Goal: Task Accomplishment & Management: Use online tool/utility

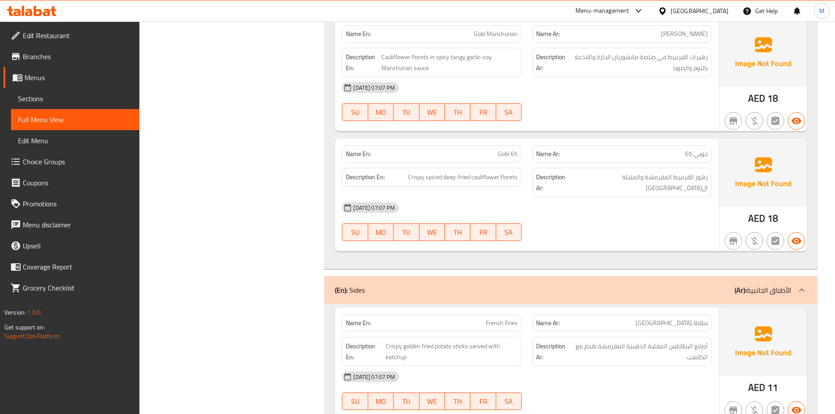
scroll to position [6467, 0]
click at [585, 11] on div "Menu-management" at bounding box center [603, 11] width 54 height 11
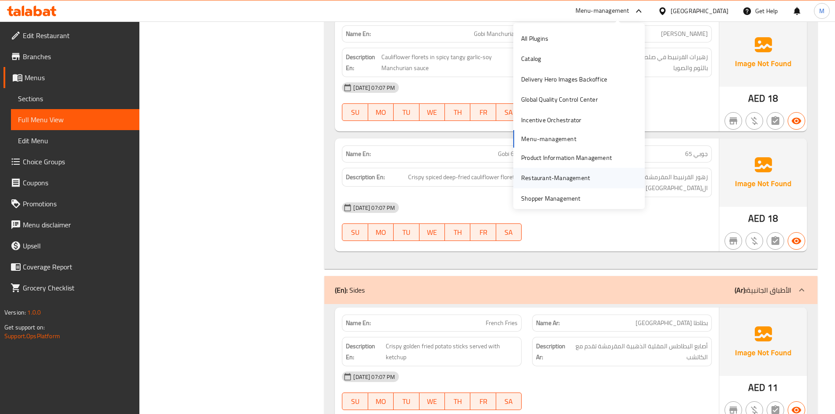
click at [577, 173] on div "Restaurant-Management" at bounding box center [555, 178] width 69 height 10
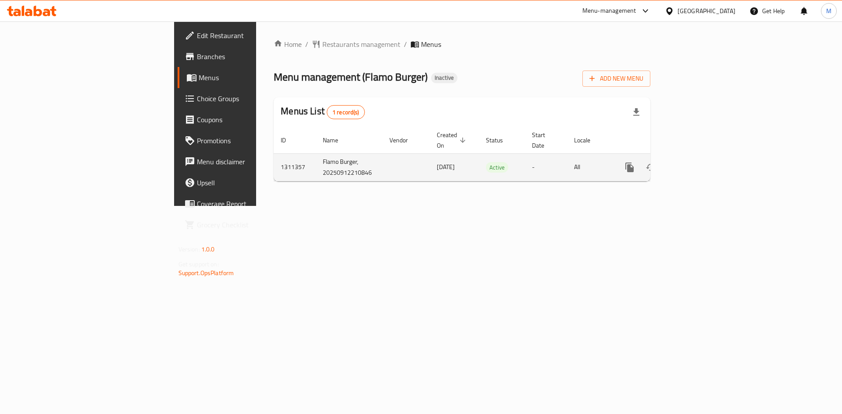
click at [703, 157] on link "enhanced table" at bounding box center [692, 167] width 21 height 21
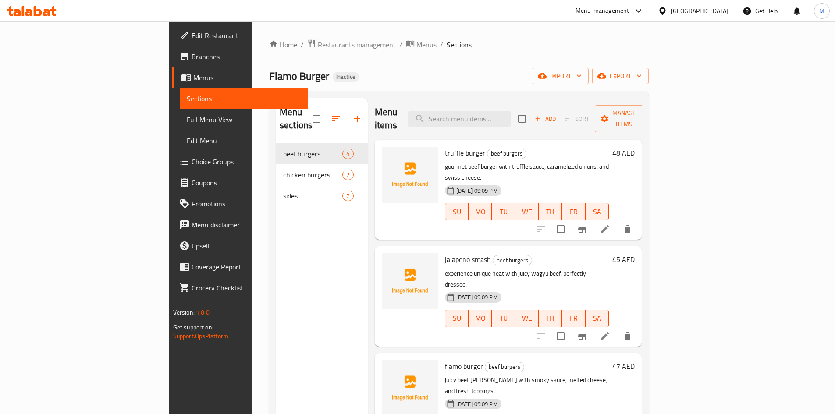
click at [649, 95] on div "Menu sections beef burgers 4 chicken burgers 2 sides 7 Menu items Add Sort Mana…" at bounding box center [459, 305] width 380 height 428
click at [654, 105] on div "Add Sort Manage items" at bounding box center [585, 118] width 135 height 27
click at [647, 113] on span "Manage items" at bounding box center [624, 119] width 45 height 22
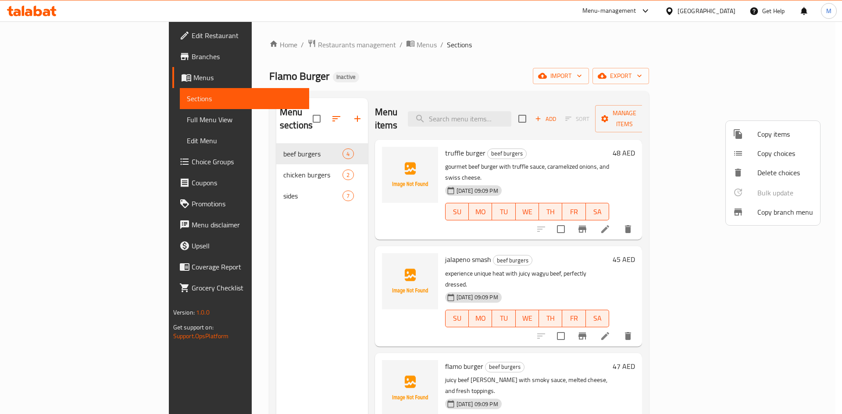
click at [754, 217] on div at bounding box center [745, 212] width 25 height 11
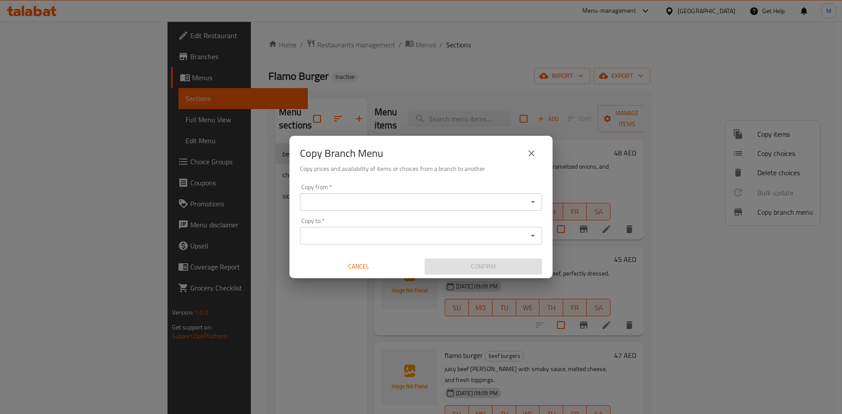
click at [387, 211] on div "Copy from   * Copy from * Copy to   * Copy to * Cancel Confirm" at bounding box center [420, 230] width 263 height 98
click at [390, 210] on div "Copy from *" at bounding box center [421, 202] width 242 height 18
click at [404, 204] on input "Copy from   *" at bounding box center [414, 202] width 222 height 12
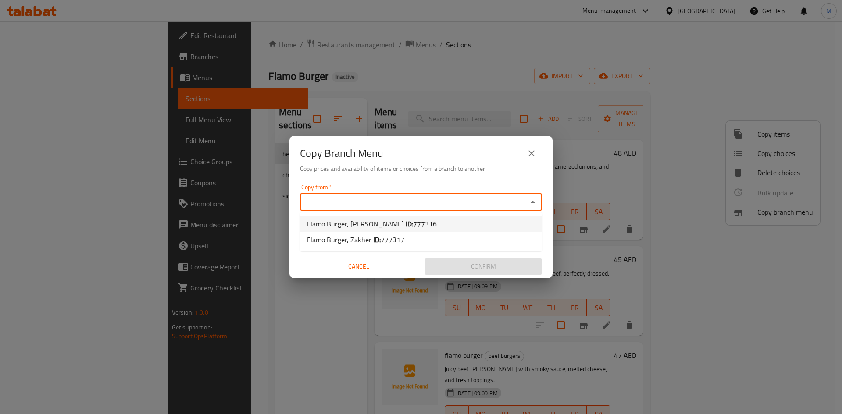
click at [413, 224] on span "777316" at bounding box center [425, 223] width 24 height 13
type input "Flamo Burger, [PERSON_NAME]"
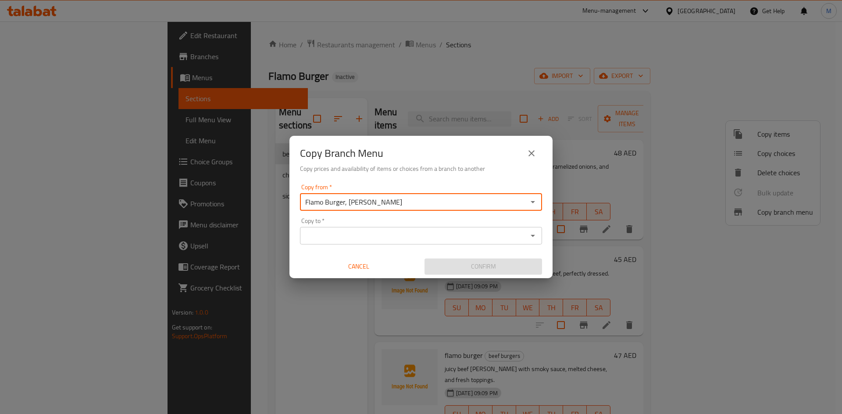
click at [418, 230] on input "Copy to   *" at bounding box center [414, 236] width 222 height 12
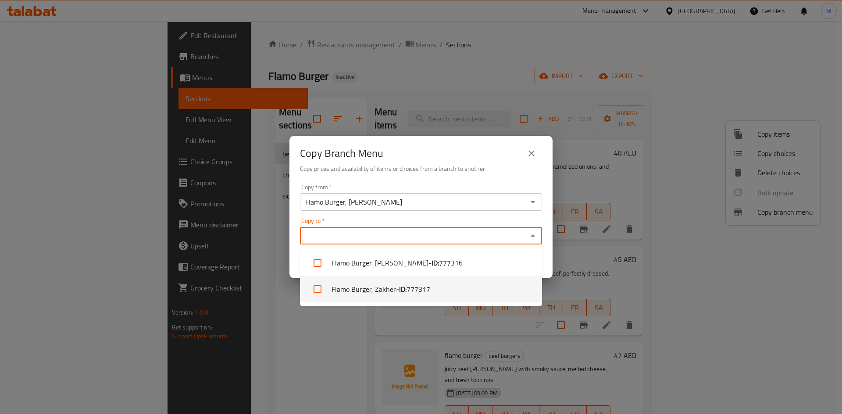
click at [408, 285] on span "777317" at bounding box center [418, 289] width 24 height 11
checkbox input "true"
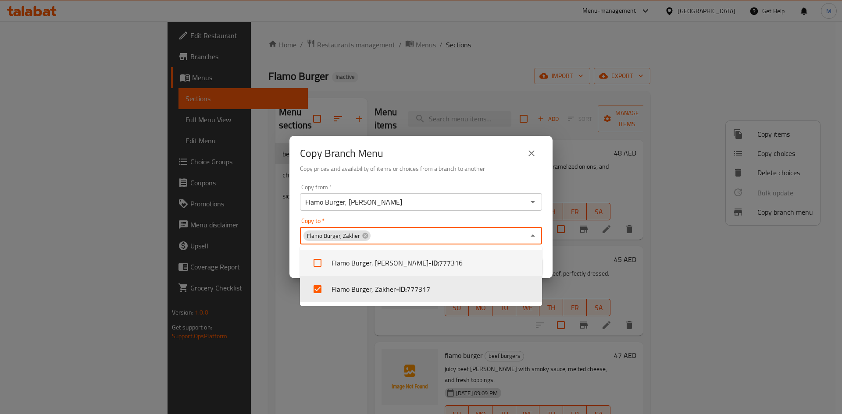
click at [455, 148] on div "Copy Branch Menu" at bounding box center [421, 153] width 242 height 21
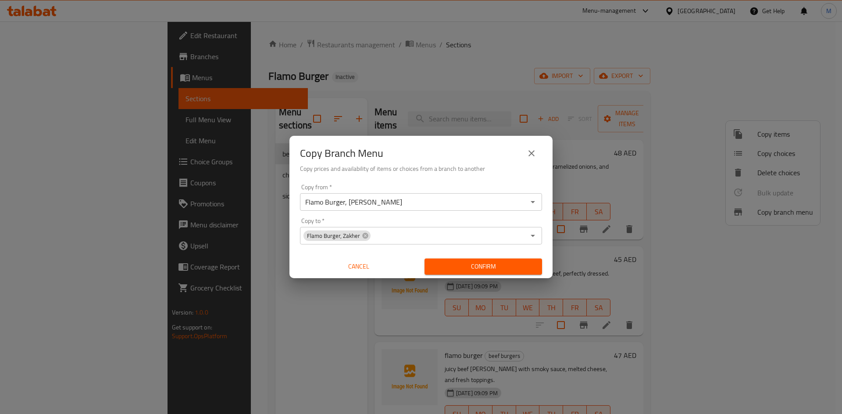
click at [506, 274] on button "Confirm" at bounding box center [482, 267] width 117 height 16
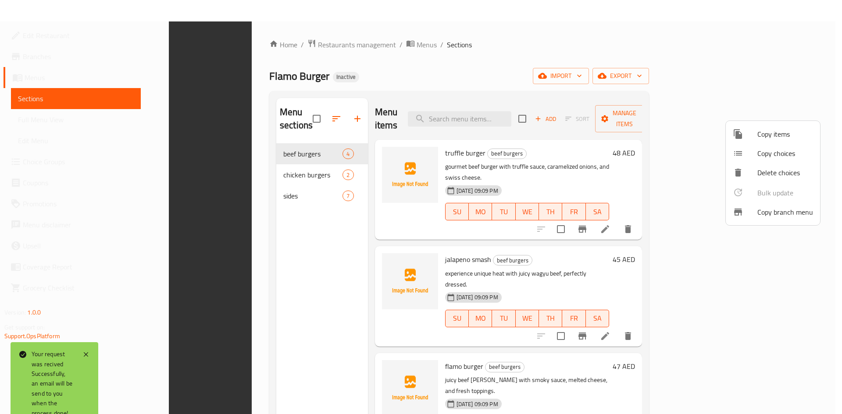
scroll to position [123, 0]
